Goal: Information Seeking & Learning: Find specific page/section

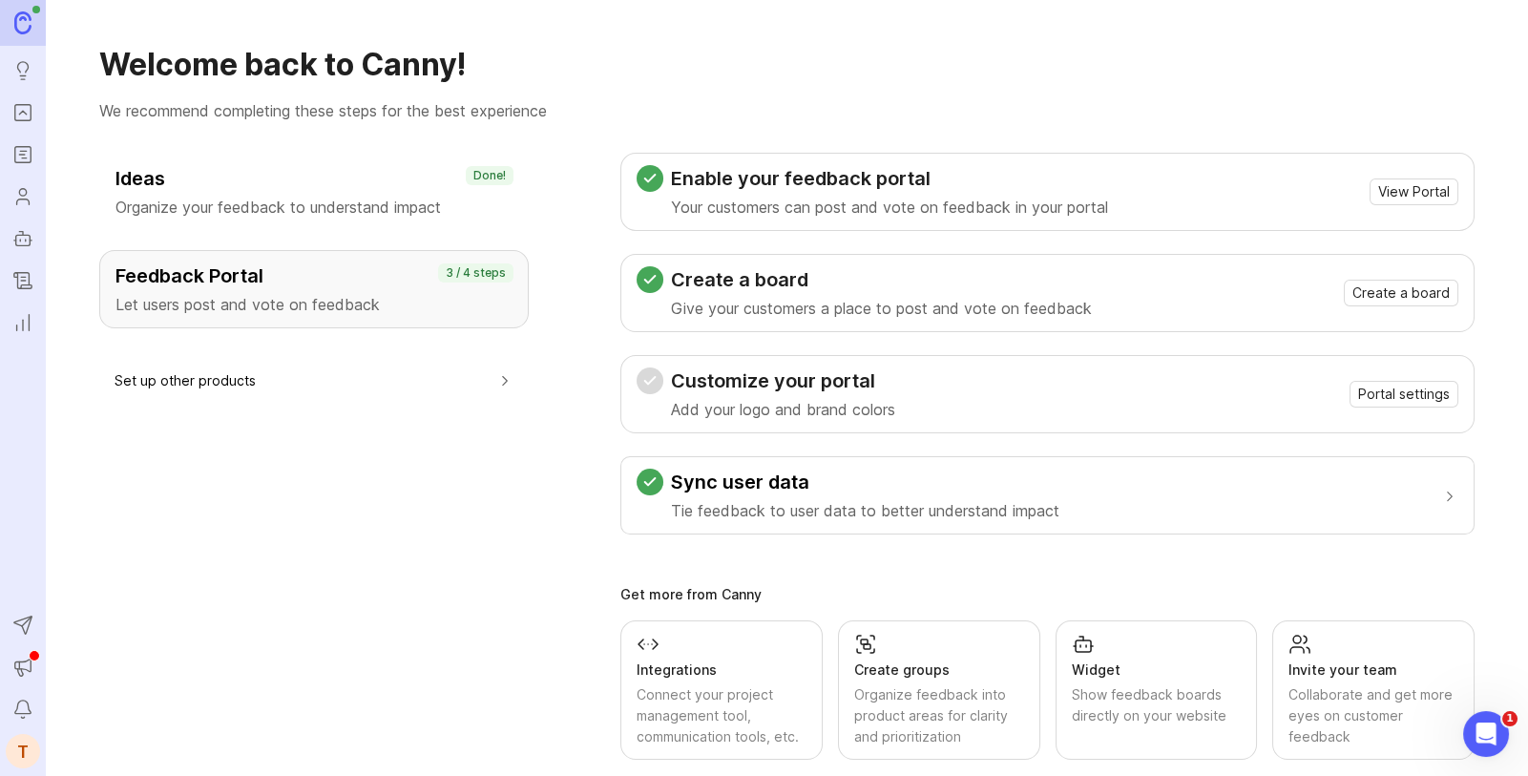
click at [20, 117] on icon "Portal" at bounding box center [22, 112] width 21 height 23
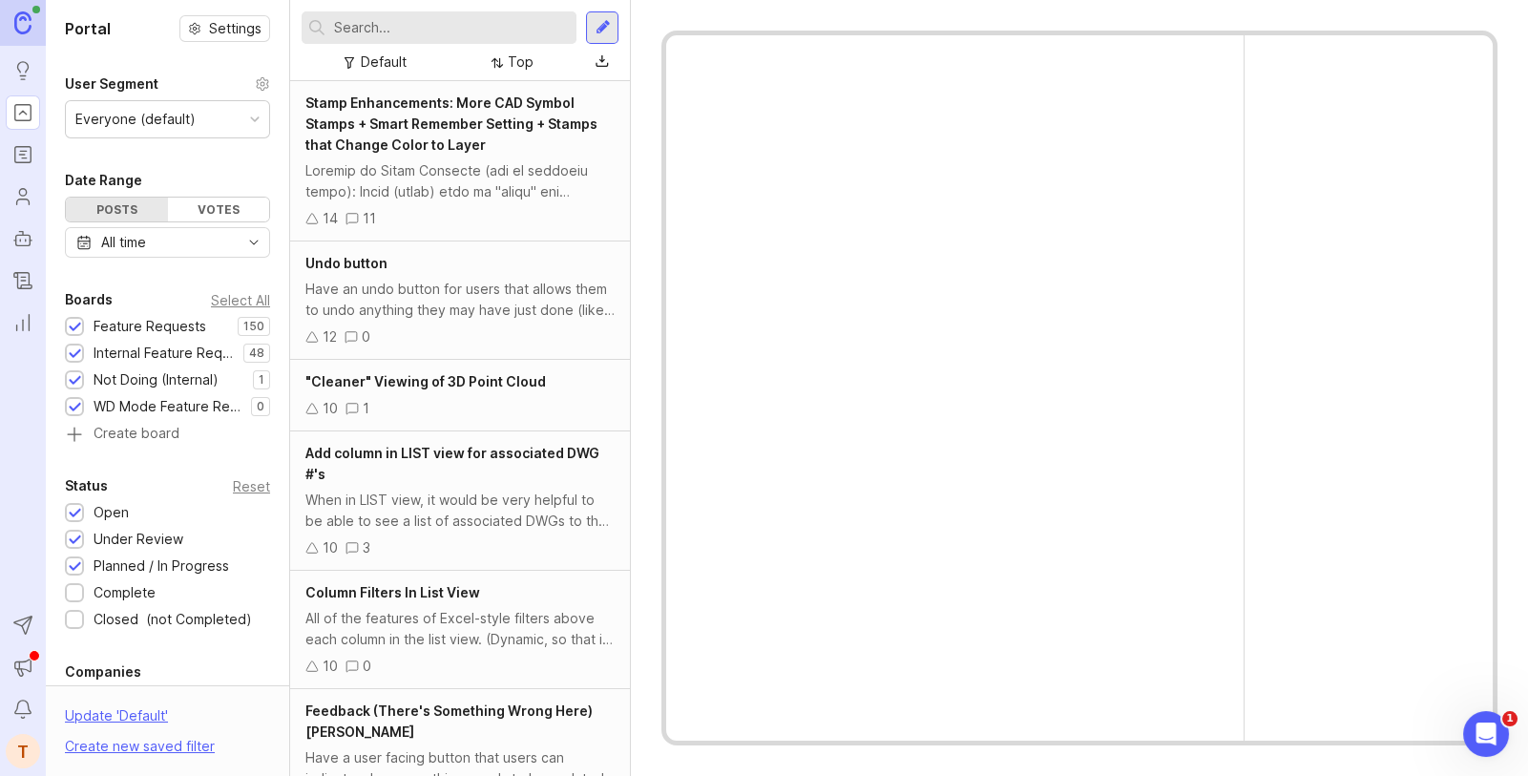
click at [385, 32] on input "text" at bounding box center [451, 27] width 235 height 21
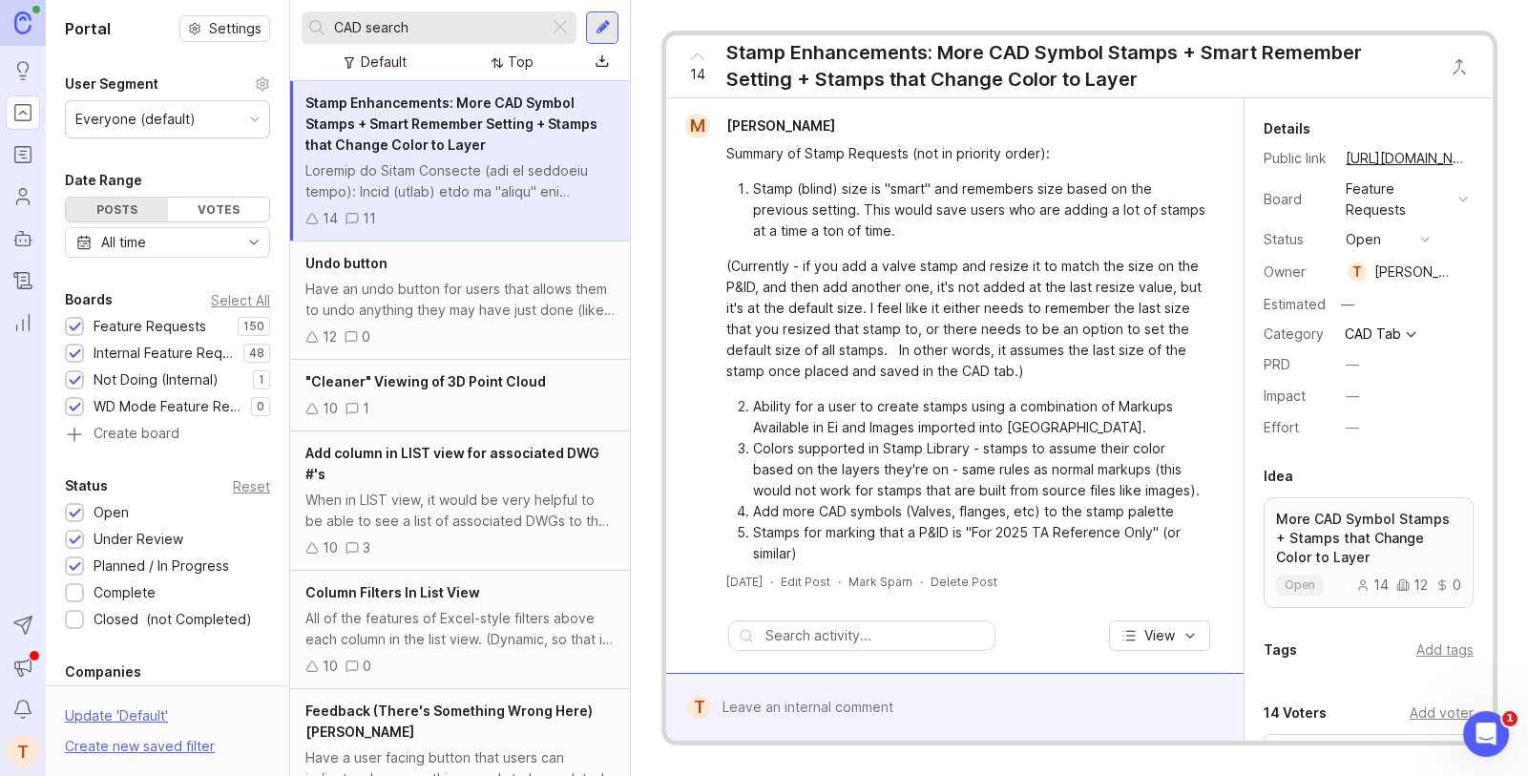
type input "CAD search"
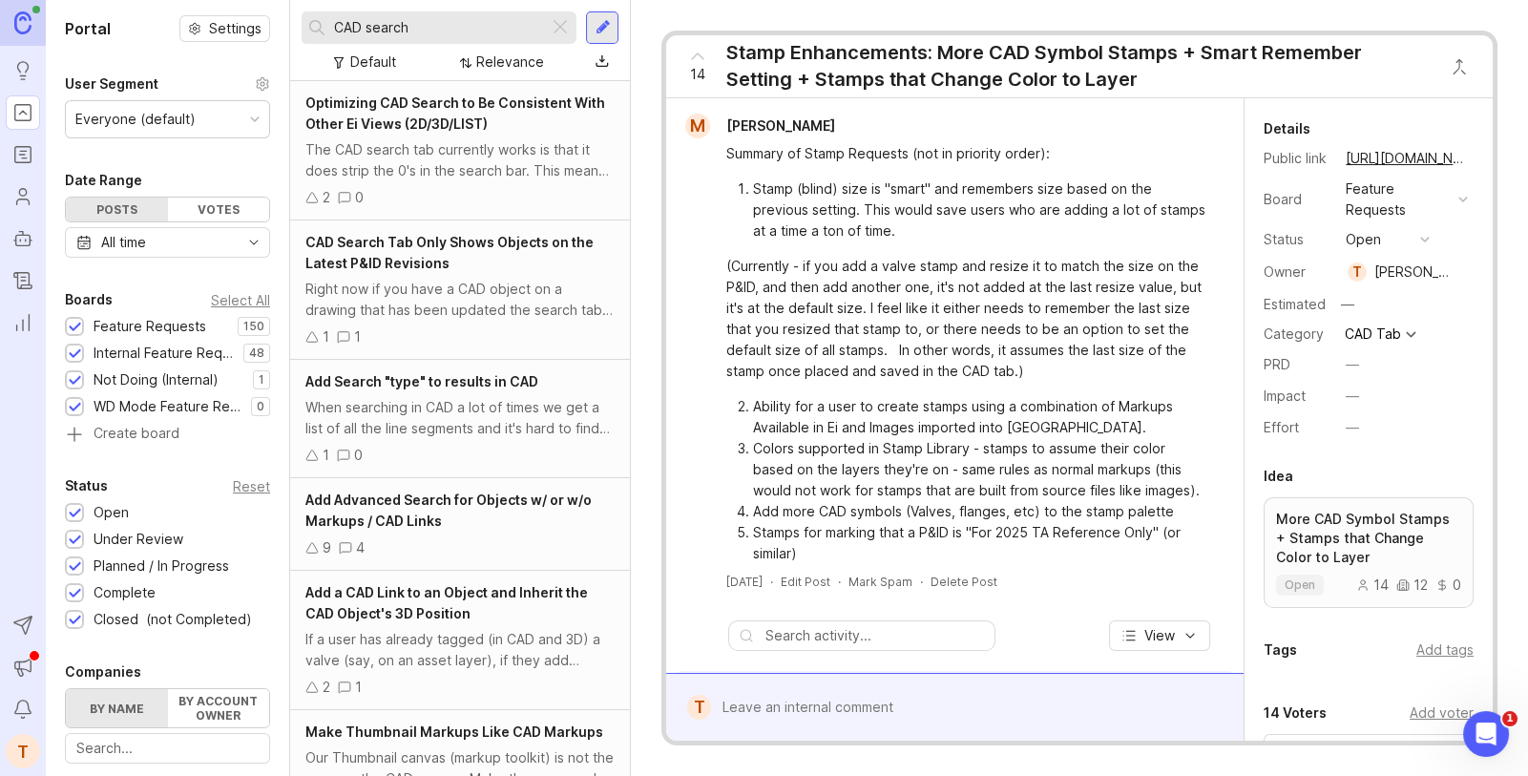
click at [451, 128] on span "Optimizing CAD Search to Be Consistent With Other Ei Views (2D/3D/LIST)" at bounding box center [455, 113] width 300 height 37
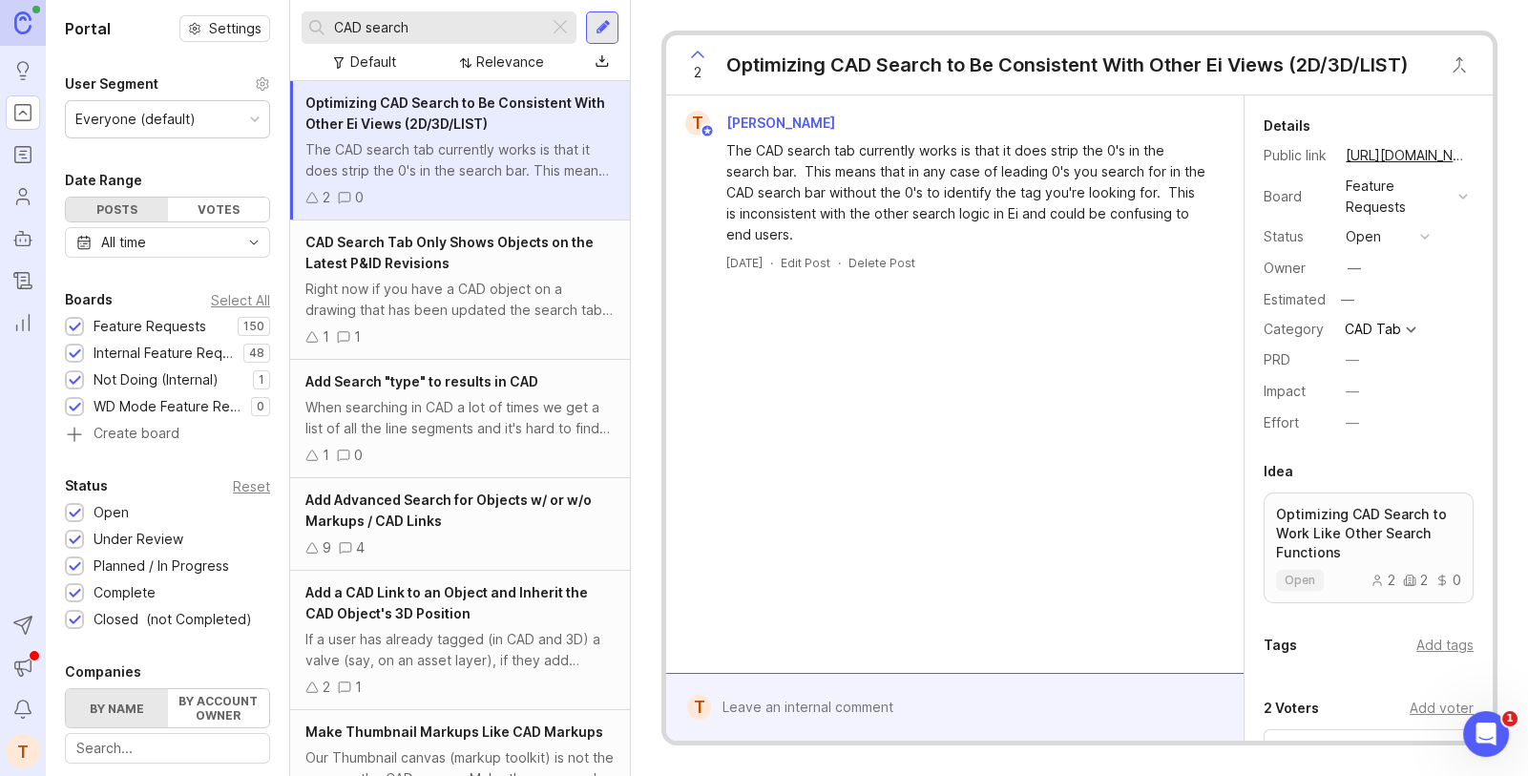
click at [429, 245] on span "CAD Search Tab Only Shows Objects on the Latest P&ID Revisions" at bounding box center [449, 252] width 288 height 37
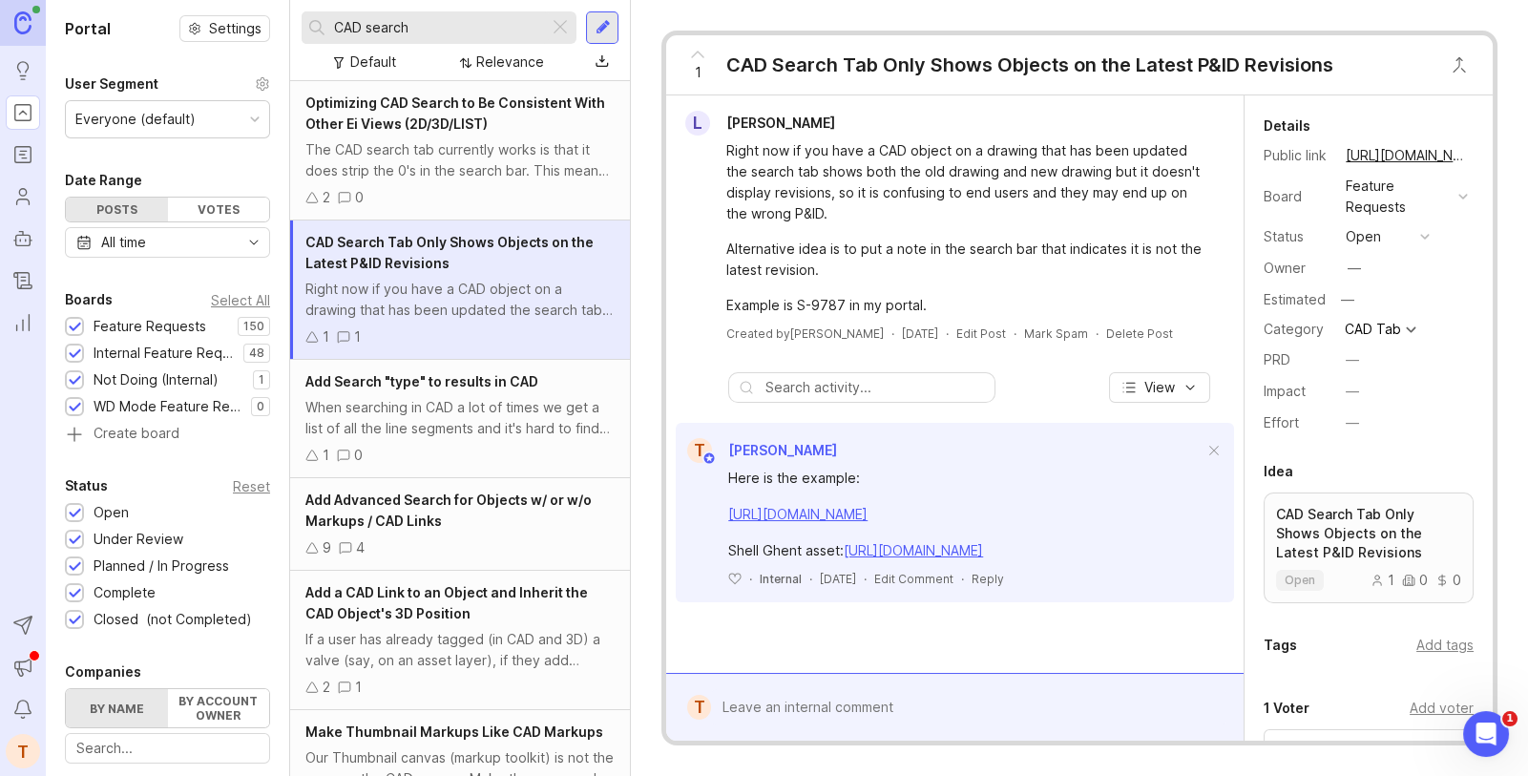
click at [1431, 157] on link "[URL][DOMAIN_NAME]" at bounding box center [1407, 155] width 134 height 25
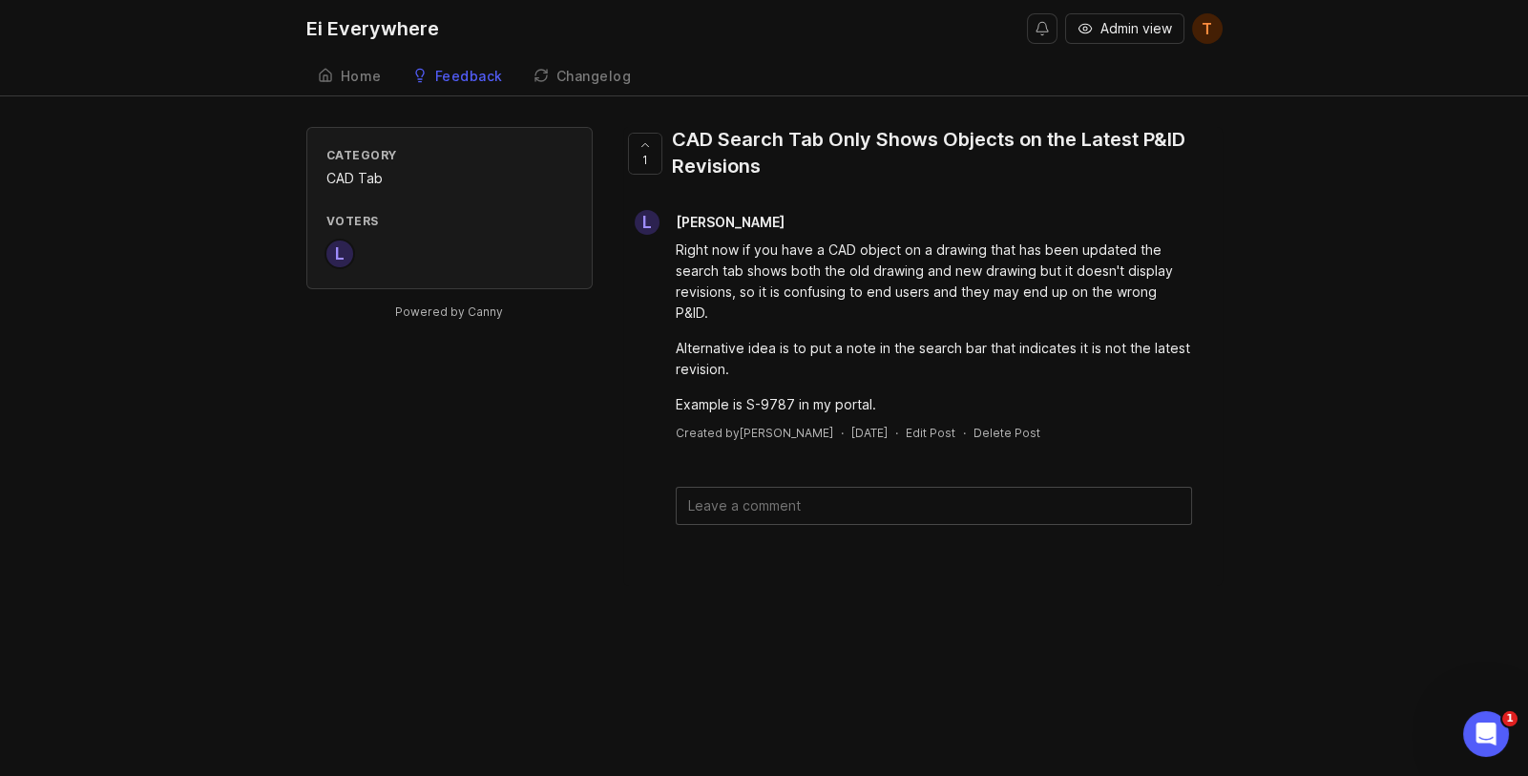
click at [1414, 156] on div "Category CAD Tab Voters L Powered by Canny 1 CAD Search Tab Only Shows Objects …" at bounding box center [764, 356] width 1528 height 459
